Goal: Navigation & Orientation: Go to known website

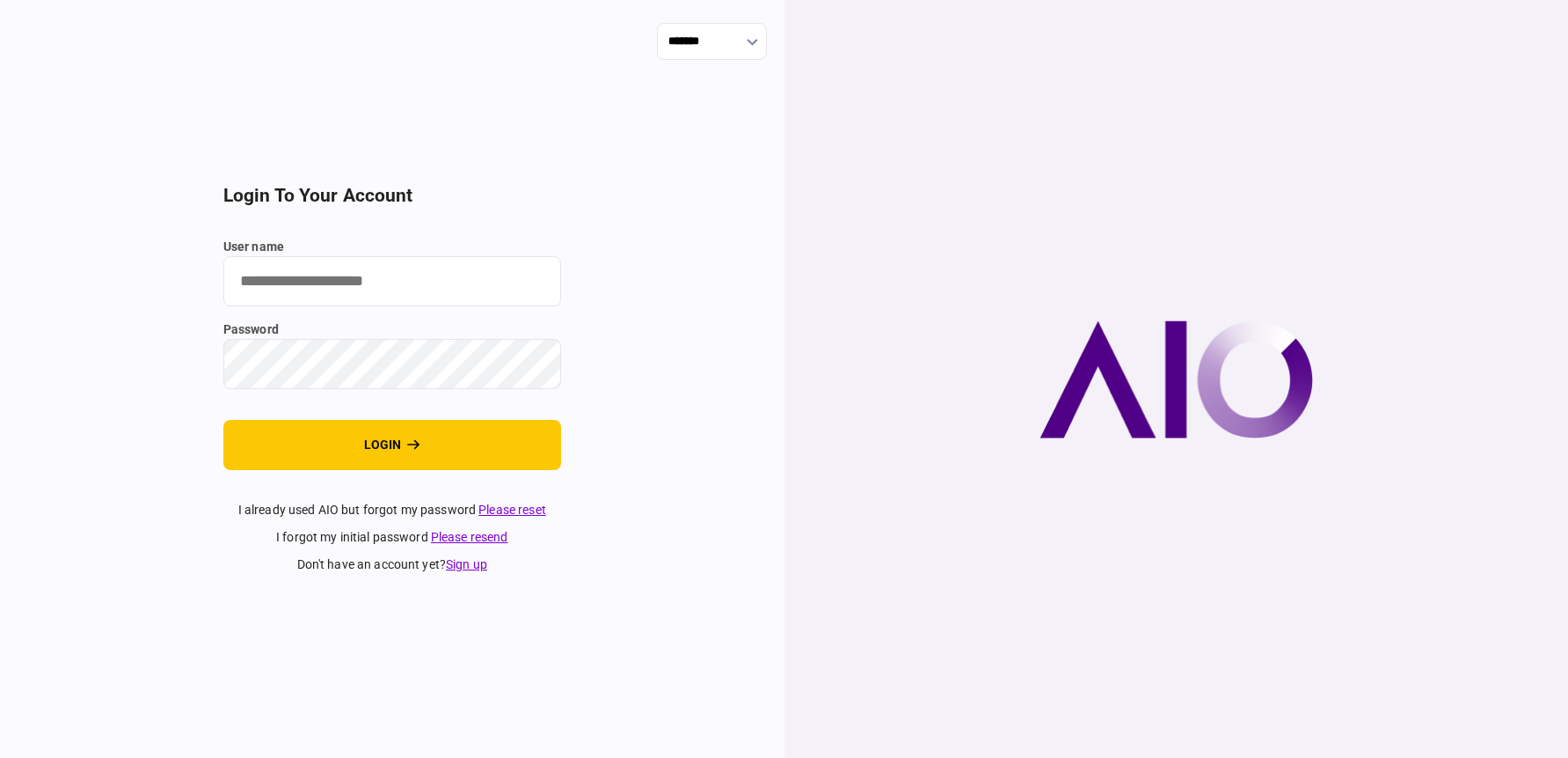
click at [296, 274] on input "user name" at bounding box center [392, 280] width 338 height 50
type input "**********"
click at [223, 420] on button "login" at bounding box center [392, 444] width 338 height 50
